Goal: Book appointment/travel/reservation

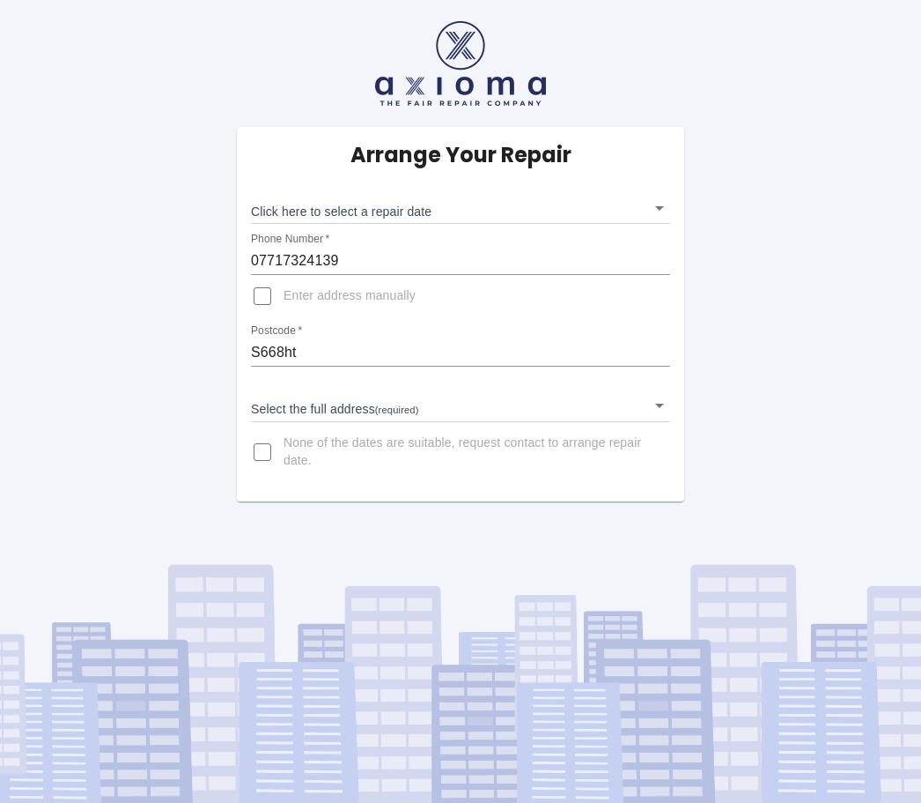
click at [292, 205] on body "Arrange Your Repair Click here to select a repair date ​ Phone Number   * 07717…" at bounding box center [460, 401] width 921 height 803
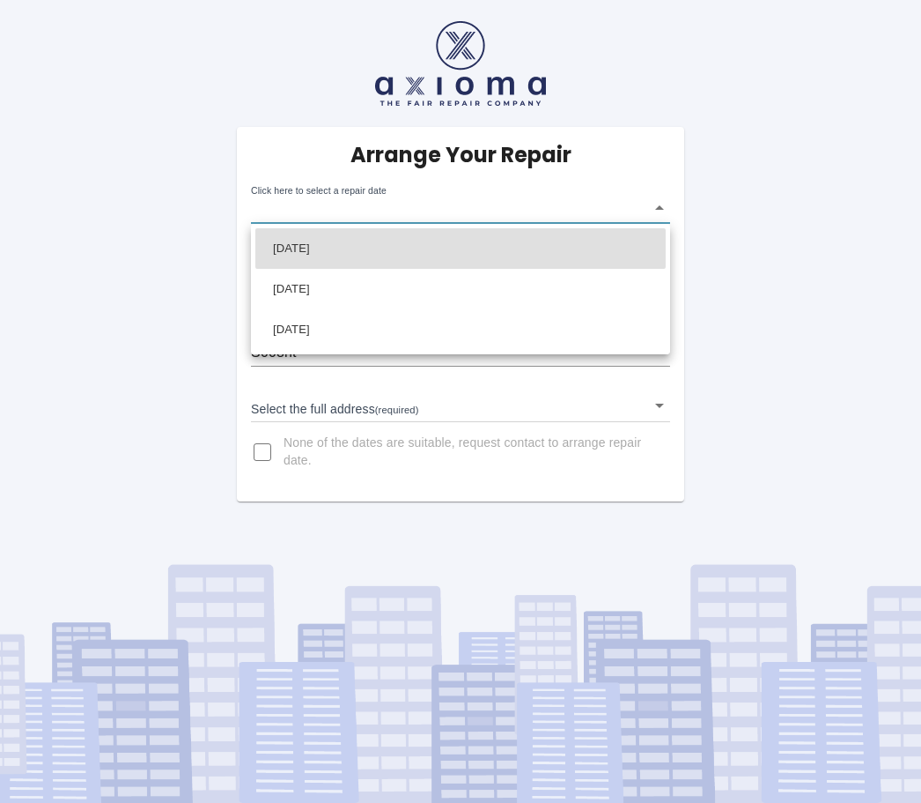
click at [189, 321] on div at bounding box center [460, 401] width 921 height 803
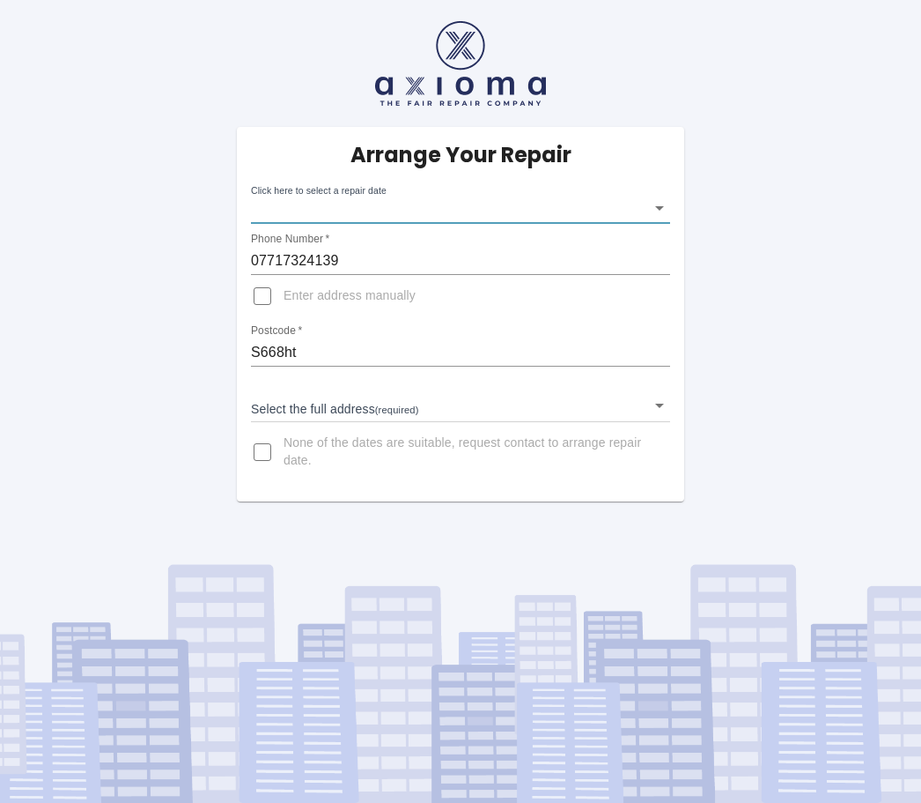
click at [659, 204] on body "Arrange Your Repair Click here to select a repair date ​ Phone Number   * 07717…" at bounding box center [460, 401] width 921 height 803
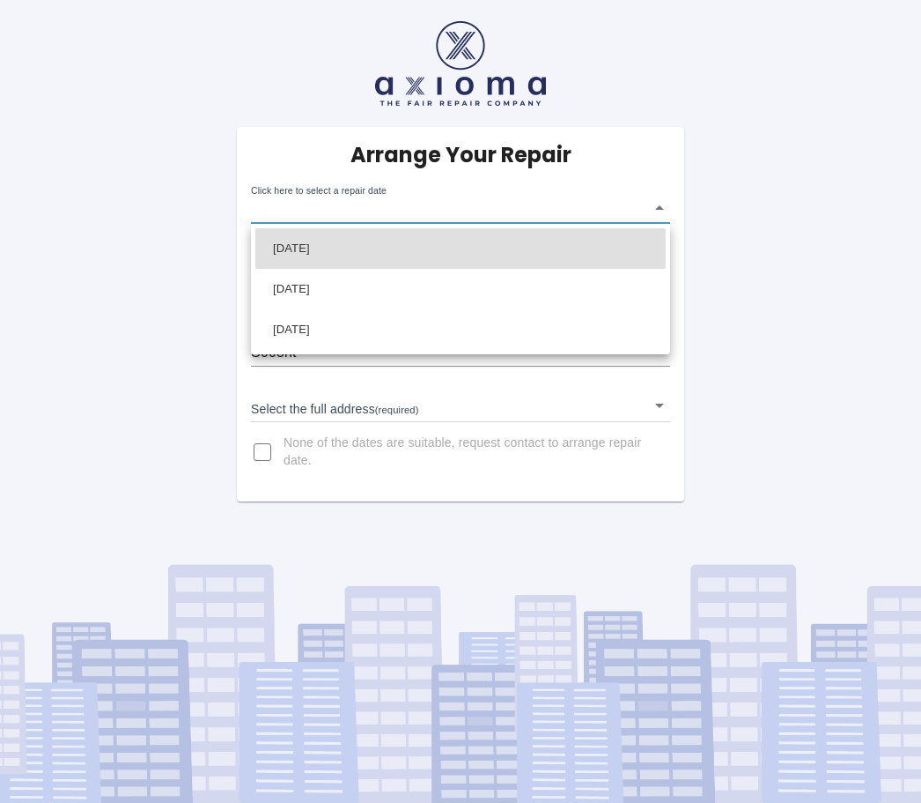
click at [326, 303] on li "[DATE]" at bounding box center [460, 289] width 411 height 41
type input "[DATE]T00:00:00.000Z"
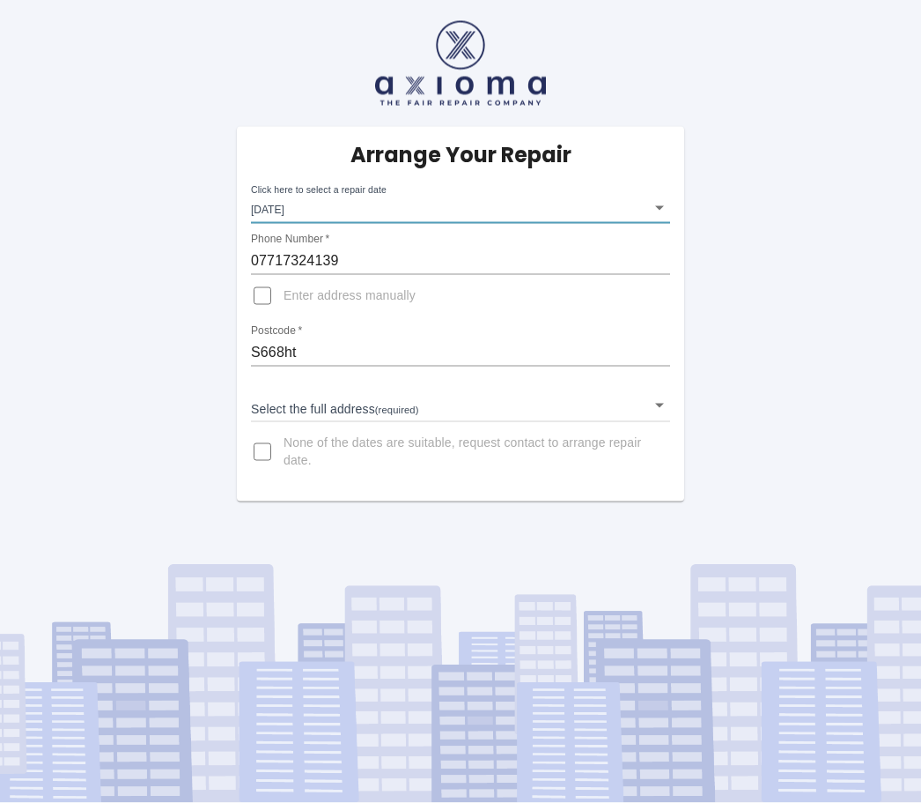
click at [655, 185] on body "Arrange Your Repair Click here to select a repair date [DATE] [DATE]T00:00:00.0…" at bounding box center [460, 401] width 921 height 803
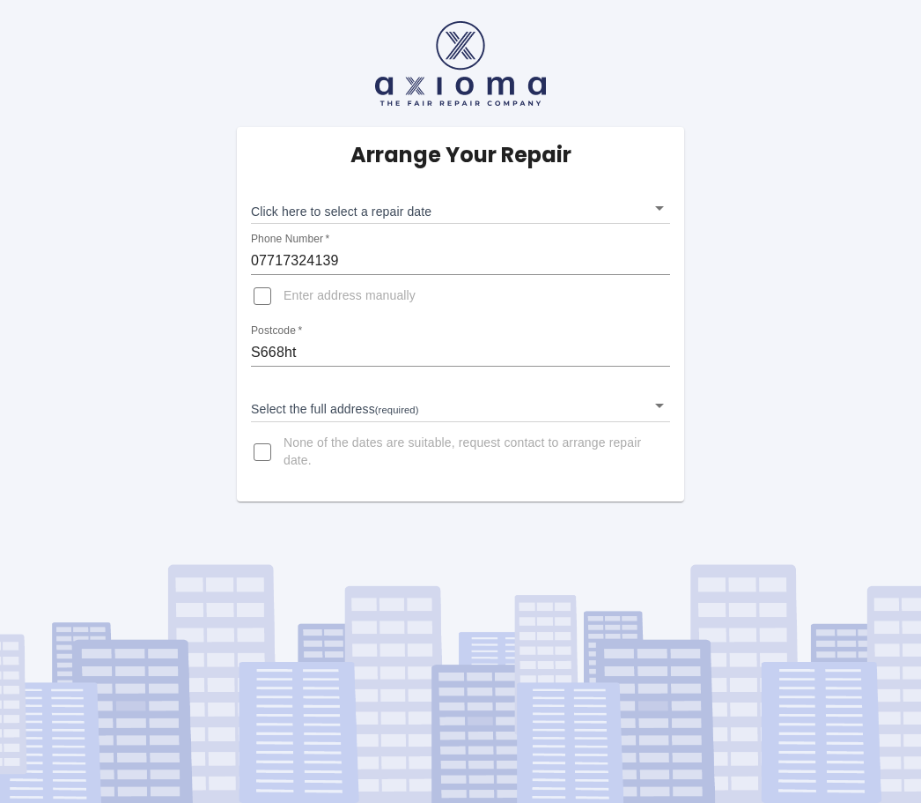
click at [265, 300] on input "Enter address manually" at bounding box center [262, 296] width 42 height 42
checkbox input "true"
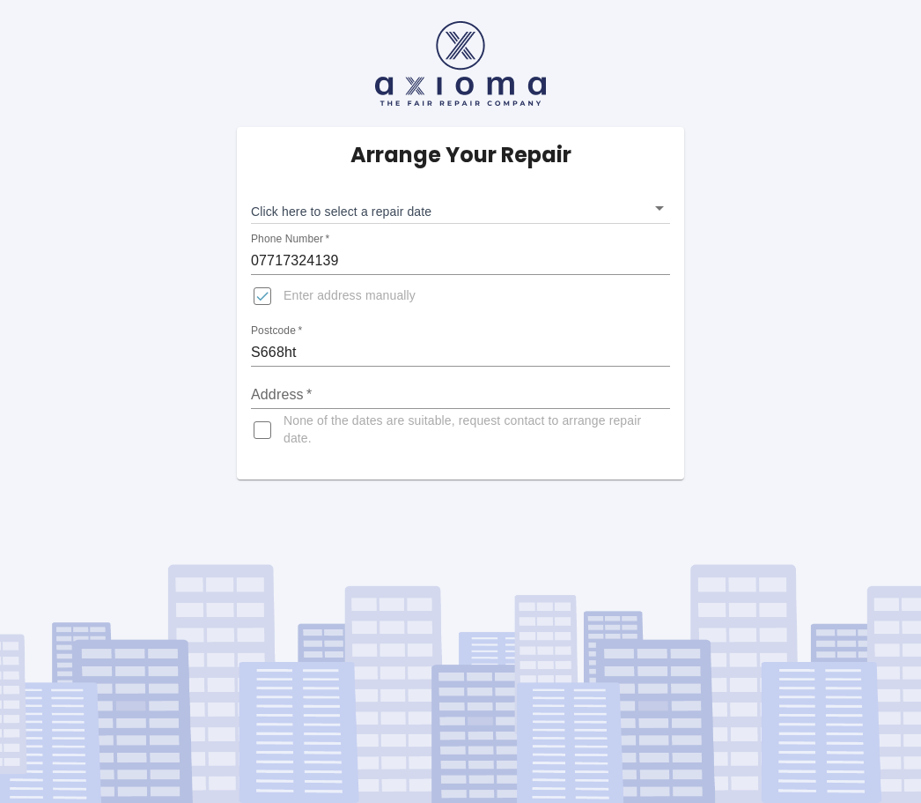
click at [655, 204] on body "Arrange Your Repair Click here to select a repair date ​ Phone Number   * 07717…" at bounding box center [460, 401] width 921 height 803
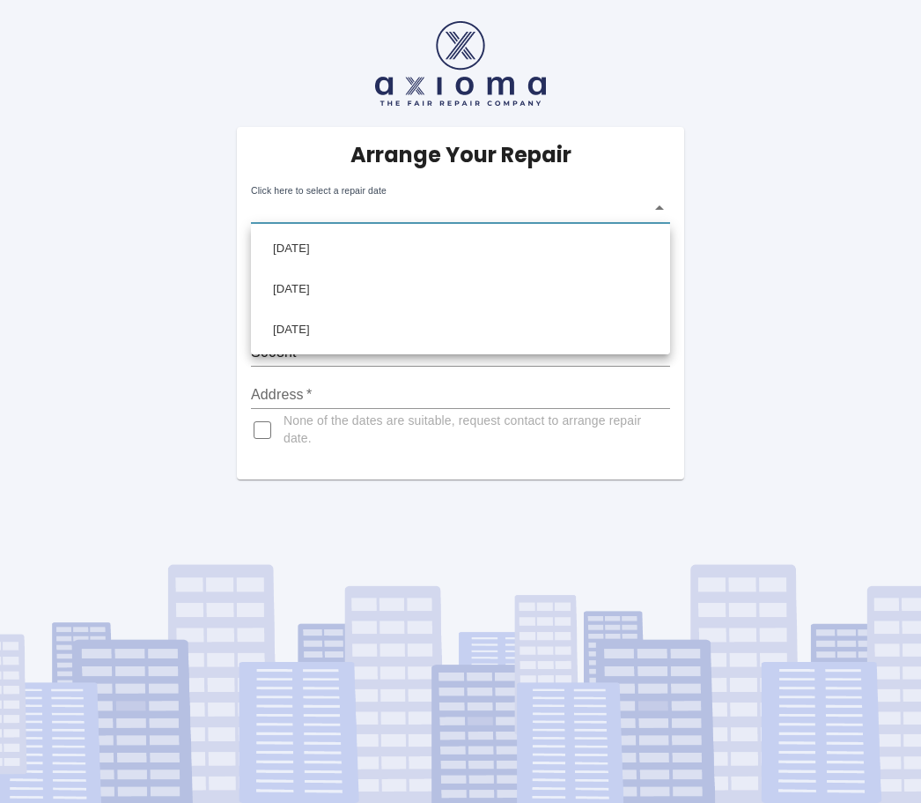
click at [356, 285] on li "[DATE]" at bounding box center [460, 289] width 411 height 41
type input "[DATE]T00:00:00.000Z"
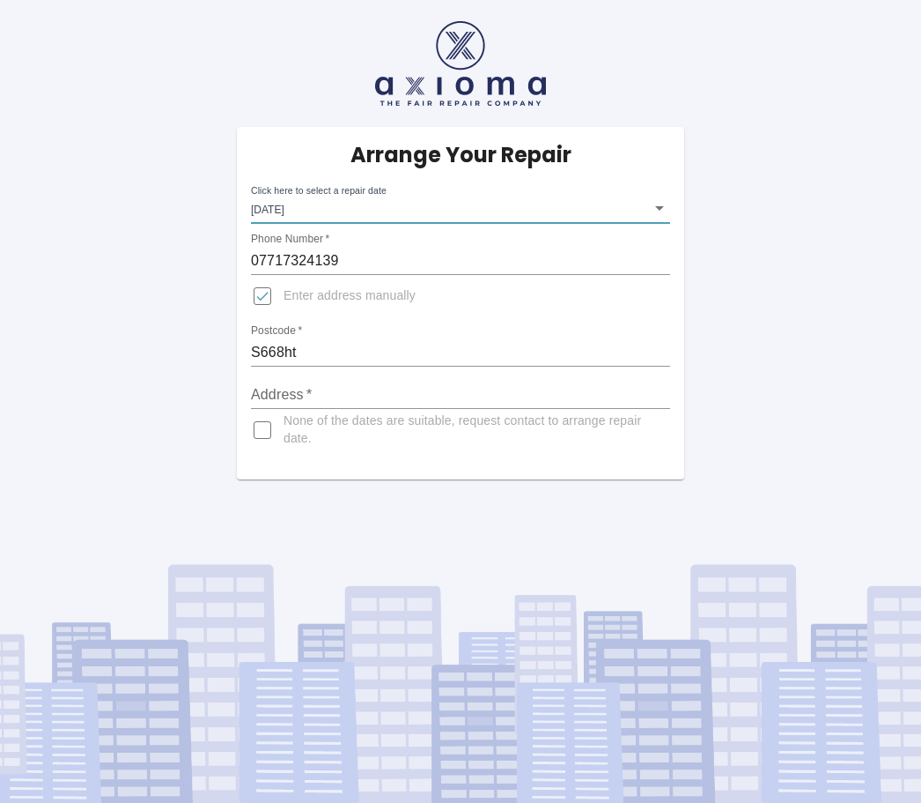
click at [359, 387] on input "Address   *" at bounding box center [460, 395] width 419 height 28
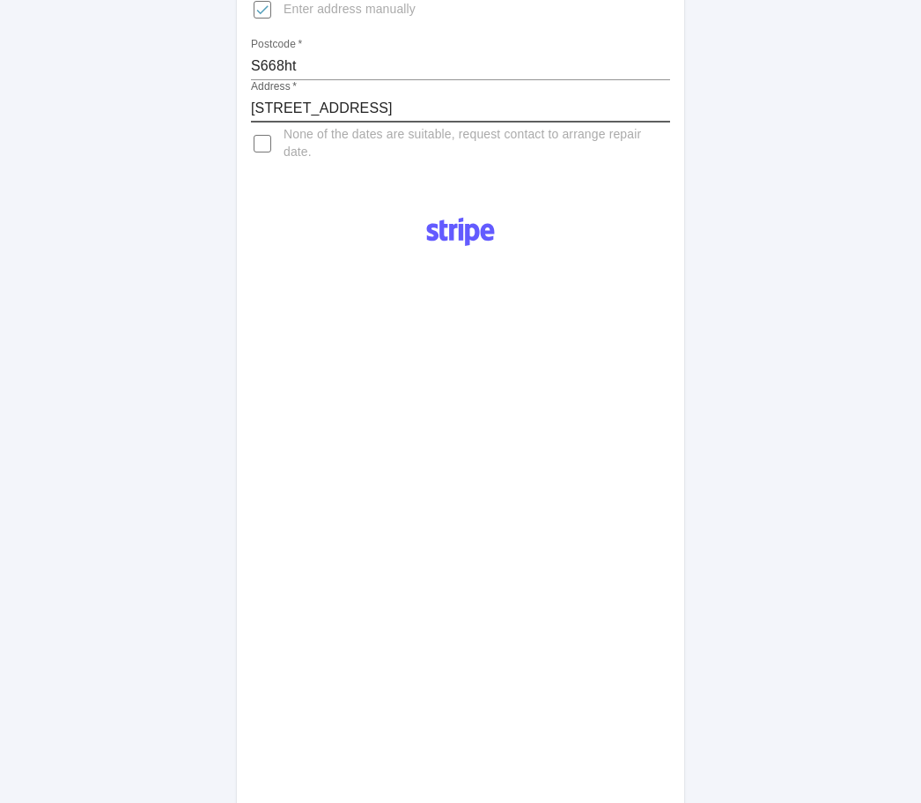
scroll to position [287, 0]
type input "19 Disraeli grove, Maltby, Rotherham South Yorkshire S668HT"
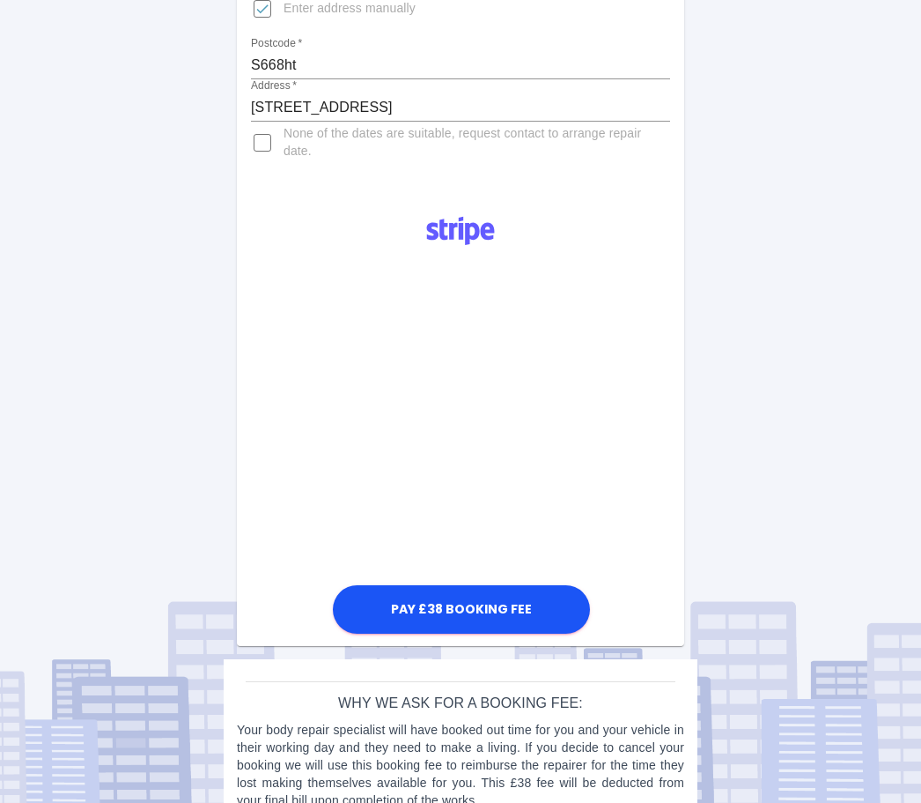
scroll to position [264, 0]
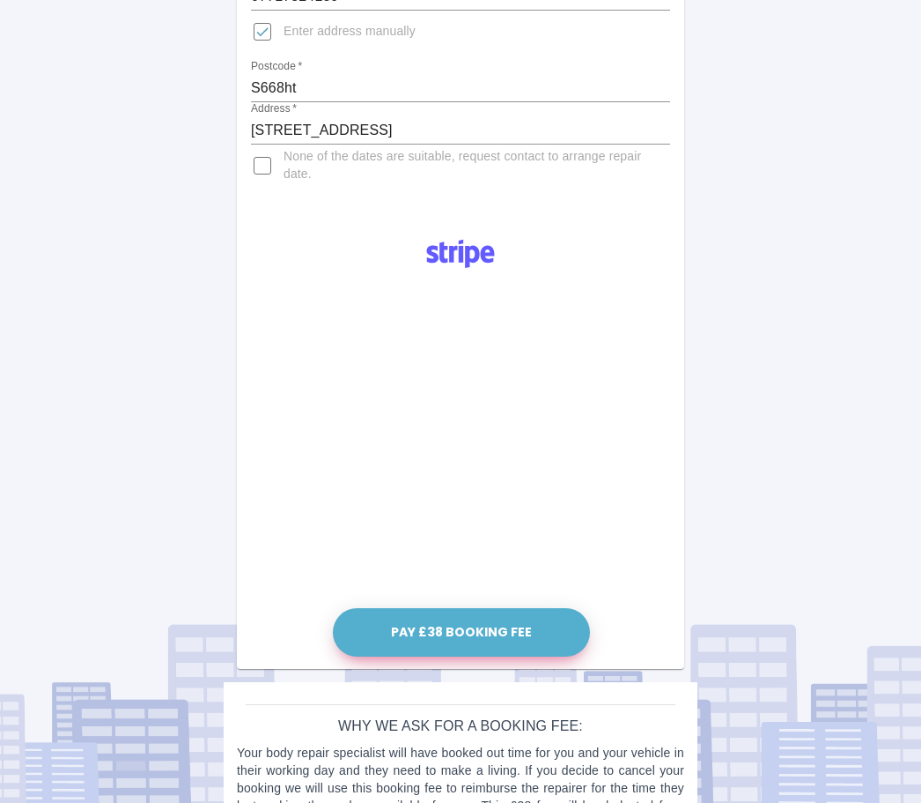
click at [471, 628] on button "Pay £38 Booking Fee" at bounding box center [461, 632] width 257 height 48
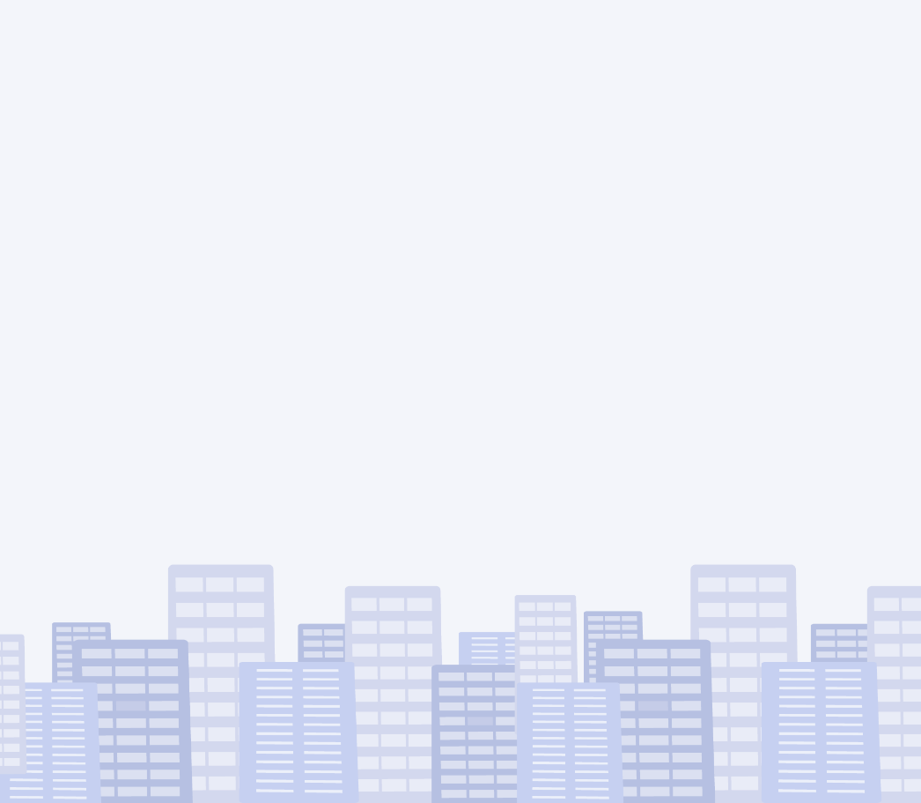
scroll to position [59, 0]
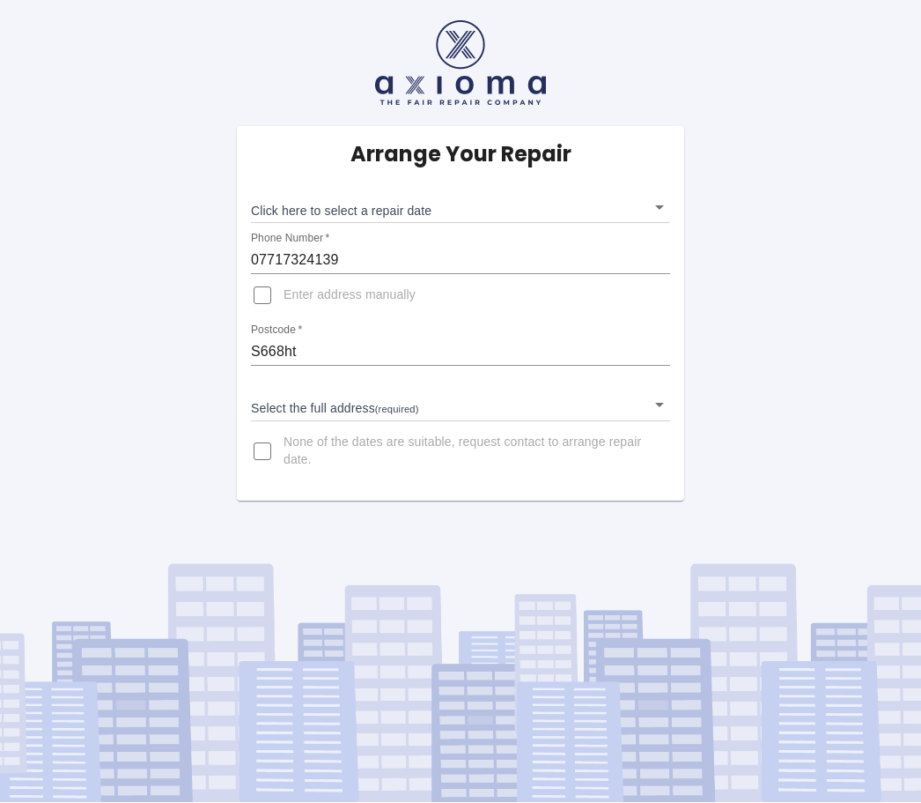
click at [657, 150] on body "Arrange Your Repair Click here to select a repair date ​ Phone Number   * 07717…" at bounding box center [460, 401] width 921 height 803
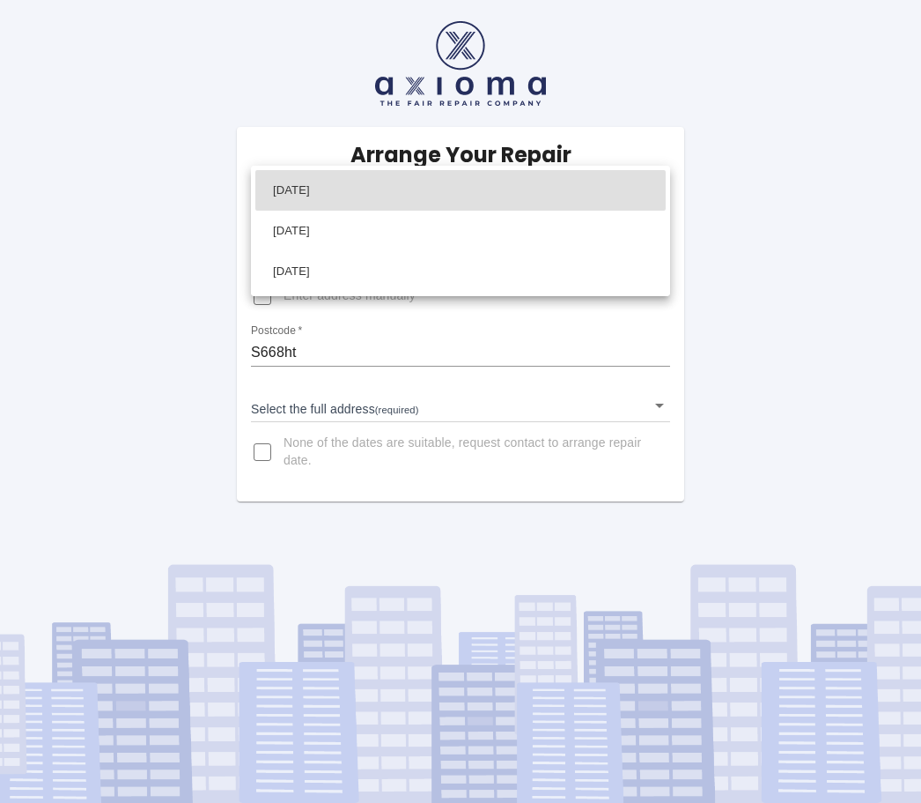
click at [285, 233] on li "[DATE]" at bounding box center [460, 231] width 411 height 41
type input "2025-09-12T00:00:00.000Z"
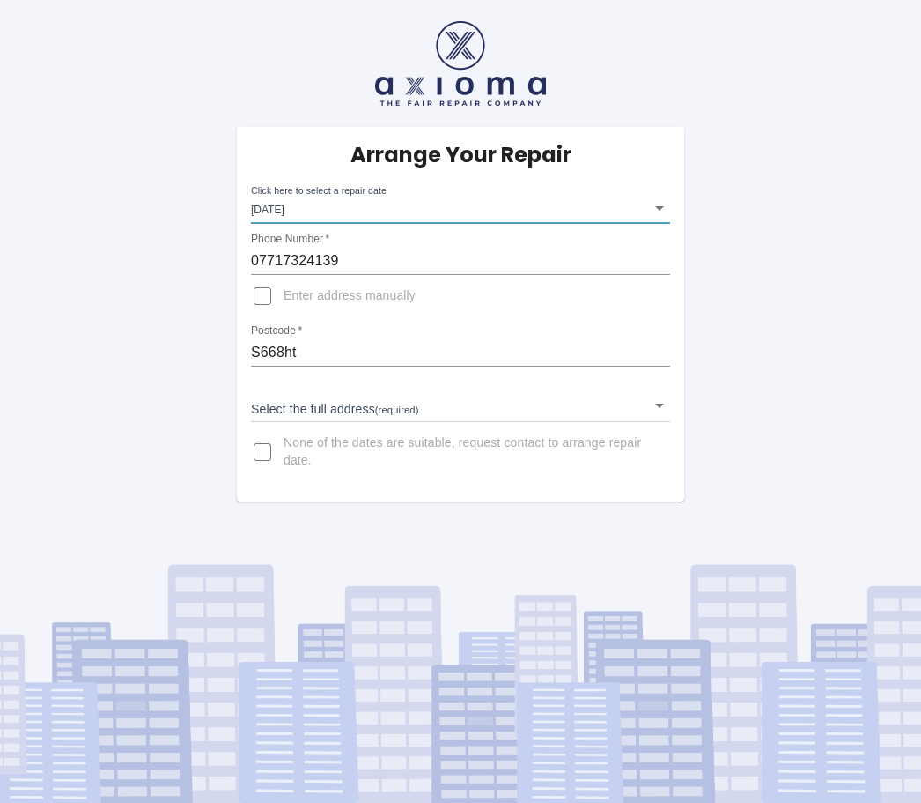
click at [326, 351] on body "Arrange Your Repair Click here to select a repair date [DATE] [DATE]T00:00:00.0…" at bounding box center [460, 401] width 921 height 803
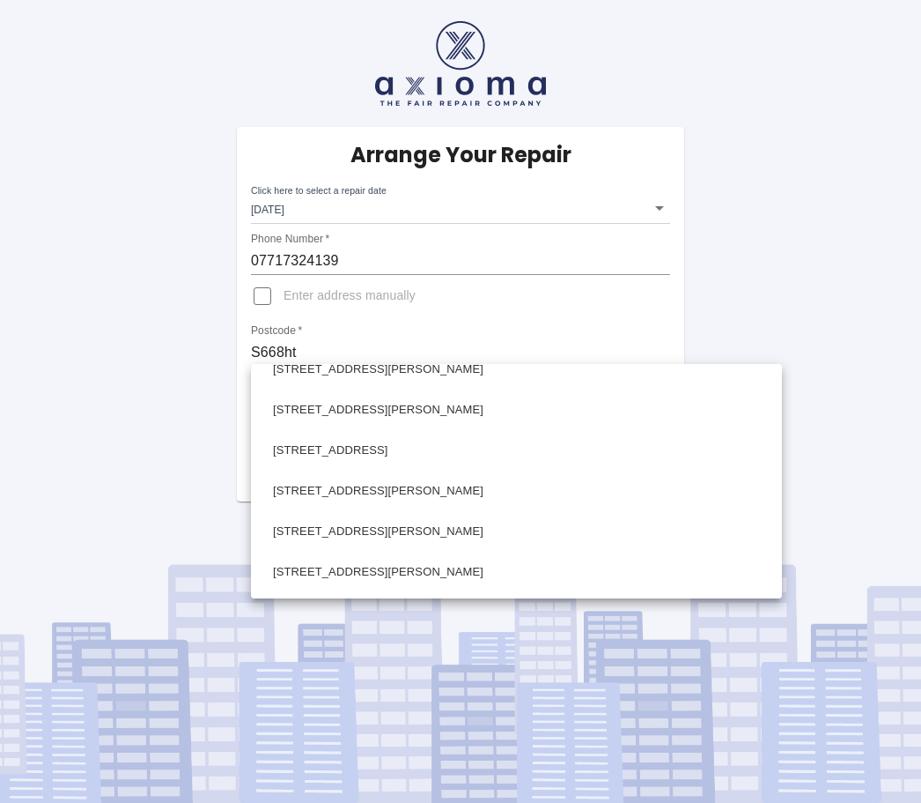
scroll to position [175, 0]
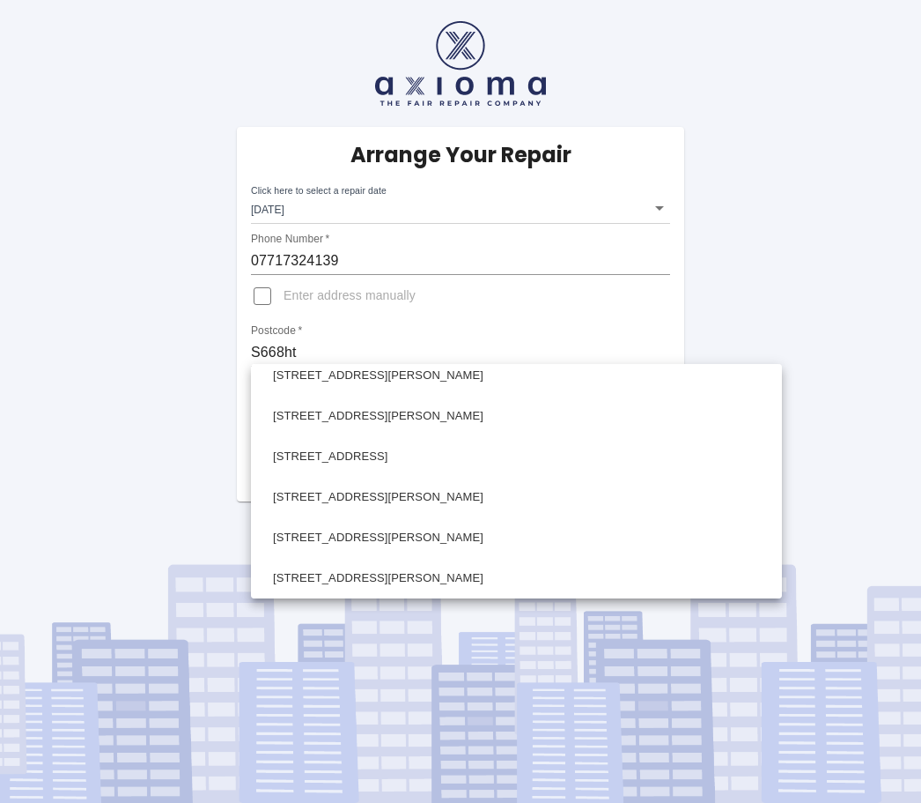
click at [341, 414] on li "19 Disraeli Grove Maltby, Rotherham South Yorkshire" at bounding box center [516, 416] width 522 height 41
type input "19 Disraeli Grove Maltby, Rotherham South Yorkshire"
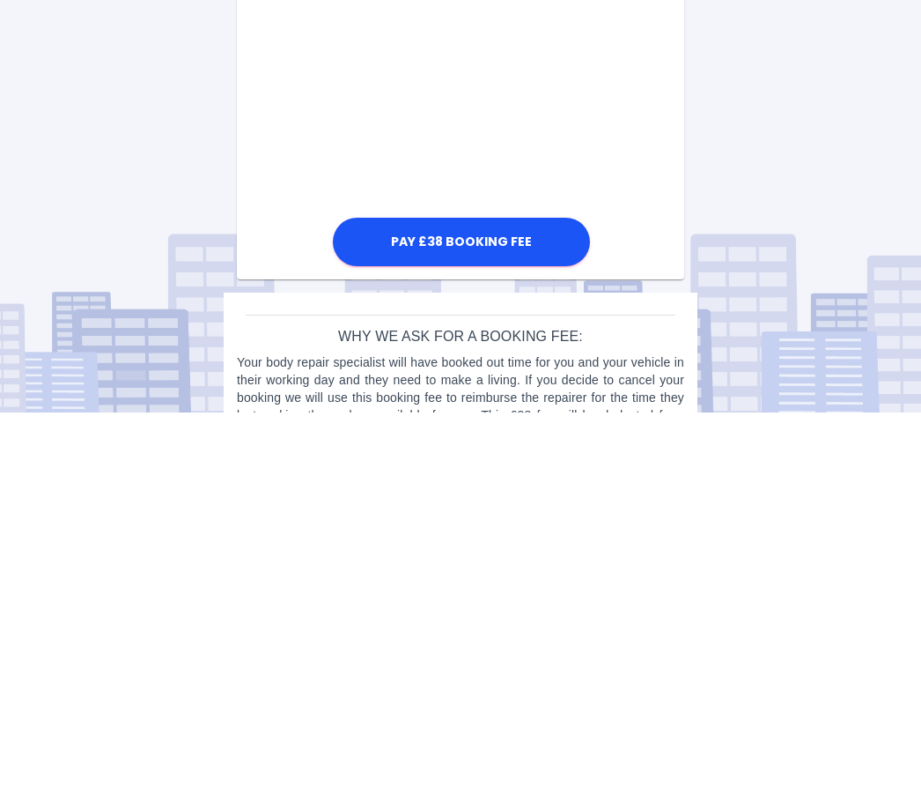
scroll to position [830, 0]
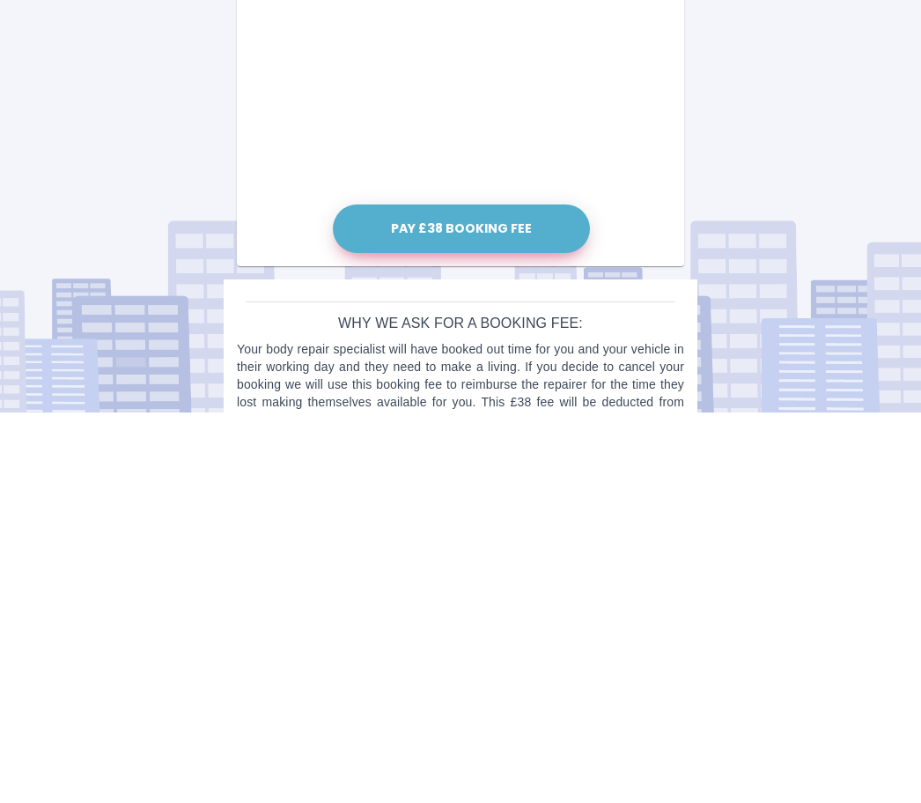
click at [498, 596] on button "Pay £38 Booking Fee" at bounding box center [461, 620] width 257 height 48
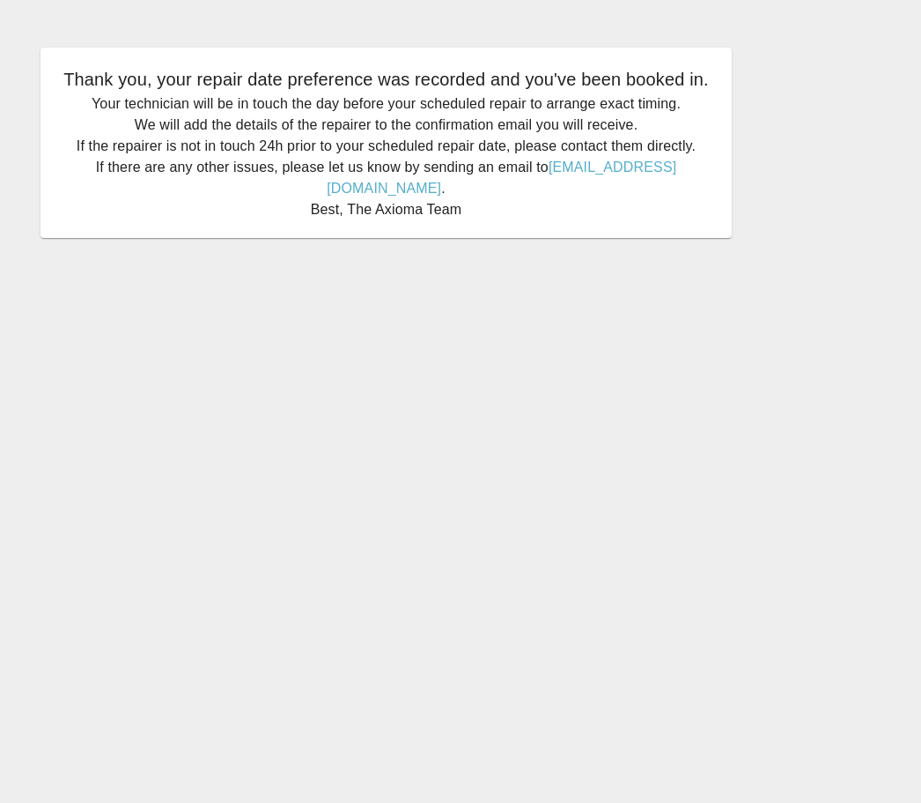
scroll to position [11, 0]
